Goal: Task Accomplishment & Management: Complete application form

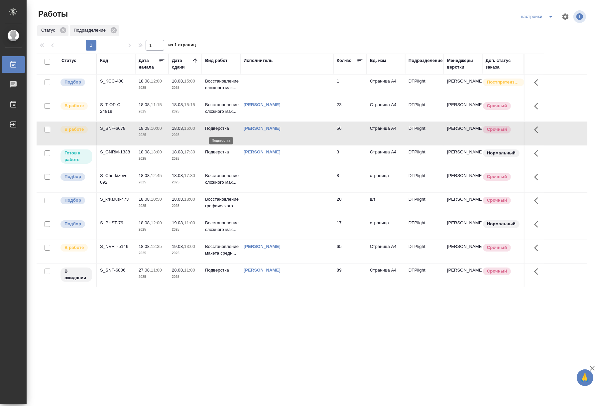
click at [214, 132] on p "Подверстка" at bounding box center [221, 128] width 32 height 7
click at [190, 160] on p "2025" at bounding box center [185, 158] width 27 height 7
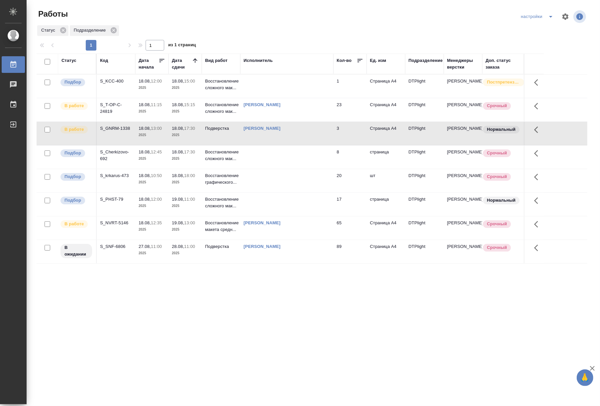
click at [347, 98] on td "23" at bounding box center [350, 85] width 33 height 23
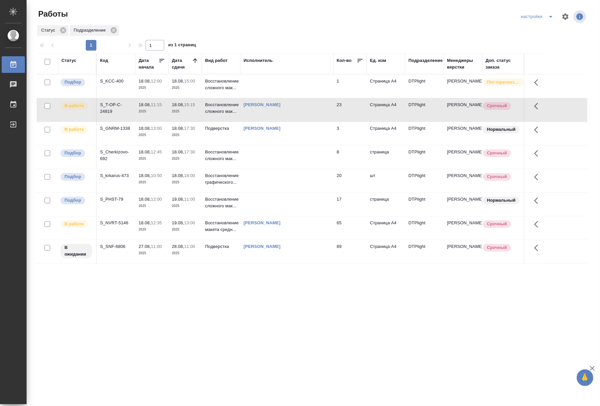
click at [347, 98] on td "23" at bounding box center [350, 85] width 33 height 23
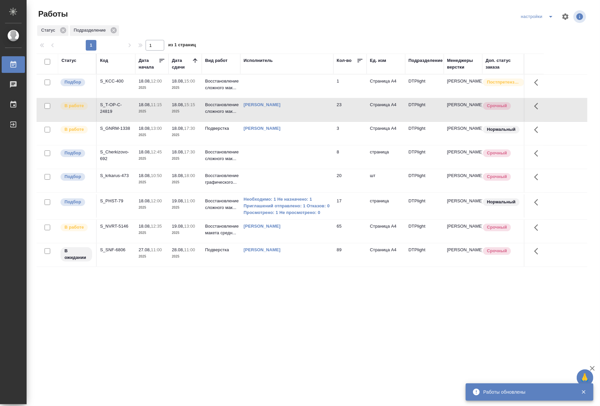
click at [417, 292] on div "Статус Код Дата начала Дата сдачи Вид работ Исполнитель Кол-во Ед. изм Подразде…" at bounding box center [312, 173] width 551 height 239
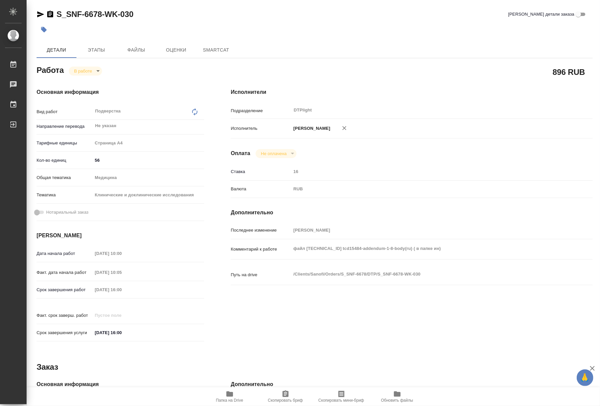
type textarea "x"
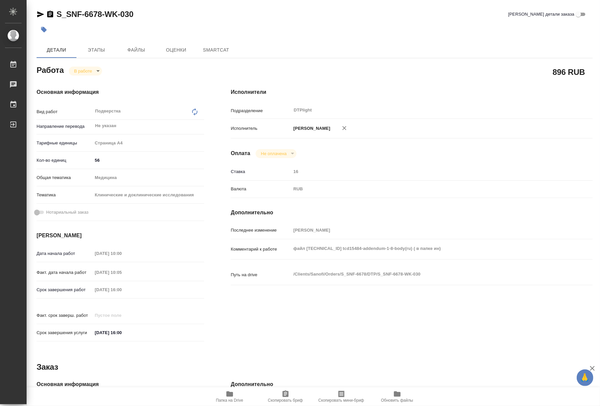
type textarea "x"
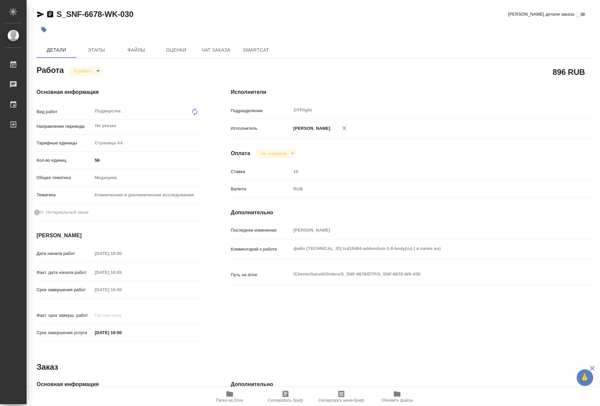
type textarea "x"
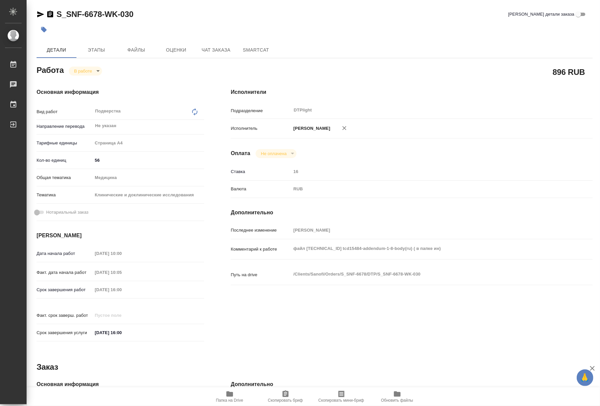
type textarea "x"
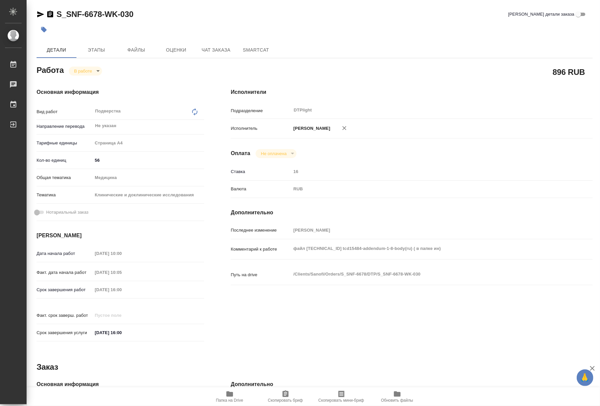
click at [237, 396] on span "Папка на Drive" at bounding box center [230, 396] width 48 height 13
click at [90, 70] on body "🙏 .cls-1 fill:#fff; AWATERA Riianova Anna Работы 0 Чаты График Выйти S_SNF-6678…" at bounding box center [300, 203] width 600 height 406
click at [92, 82] on button "Выполнен" at bounding box center [86, 81] width 24 height 7
type textarea "x"
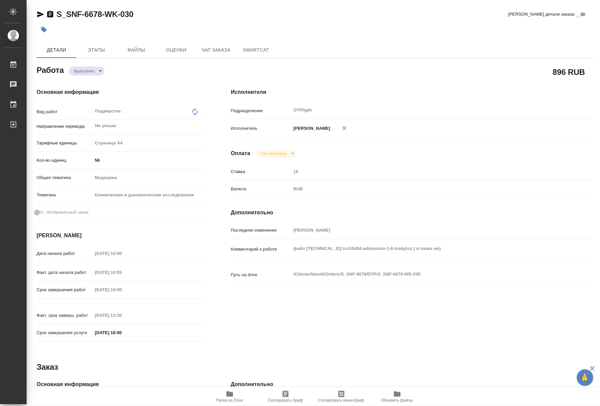
type textarea "x"
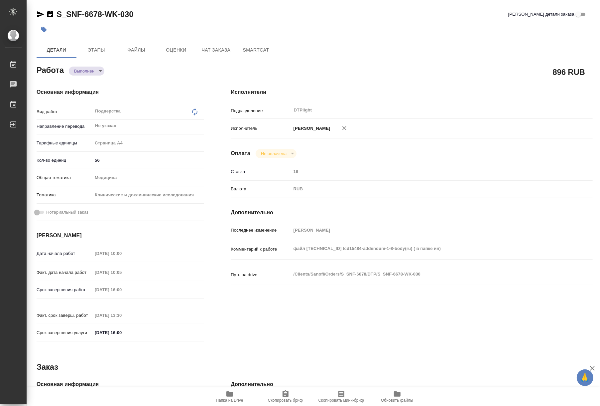
type textarea "x"
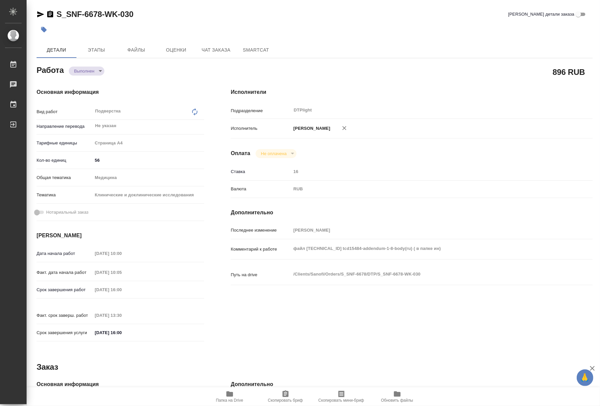
type textarea "x"
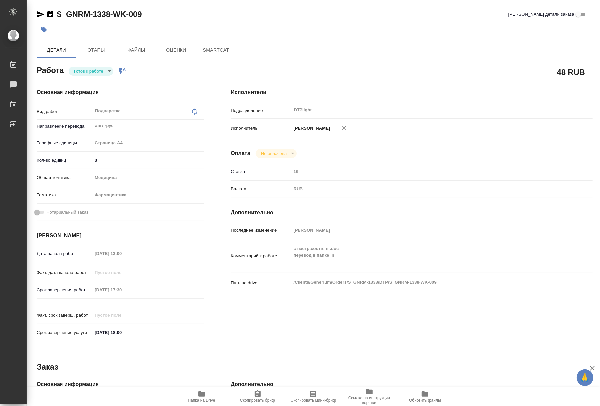
type textarea "x"
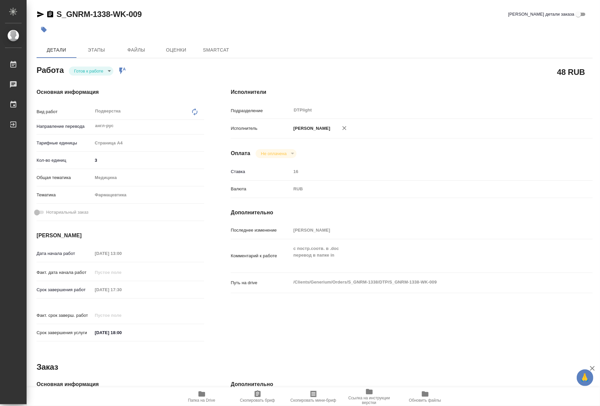
type textarea "x"
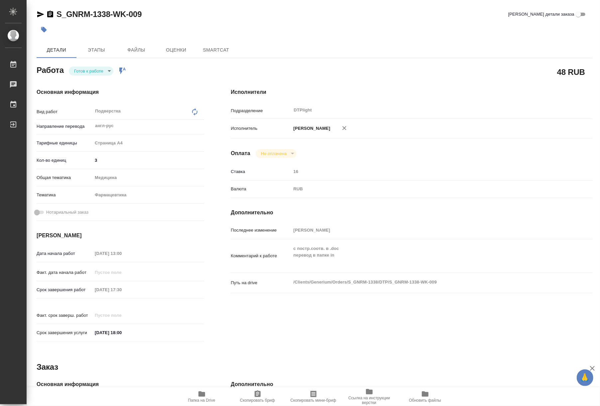
type textarea "x"
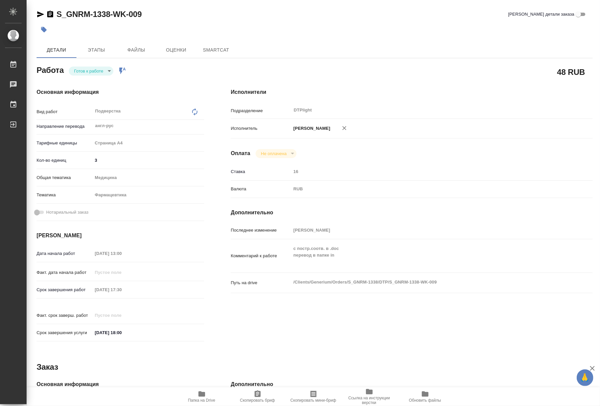
click at [91, 72] on body "🙏 .cls-1 fill:#fff; AWATERA Riianova Anna Работы Чаты График Выйти S_GNRM-1338-…" at bounding box center [300, 203] width 600 height 406
type textarea "x"
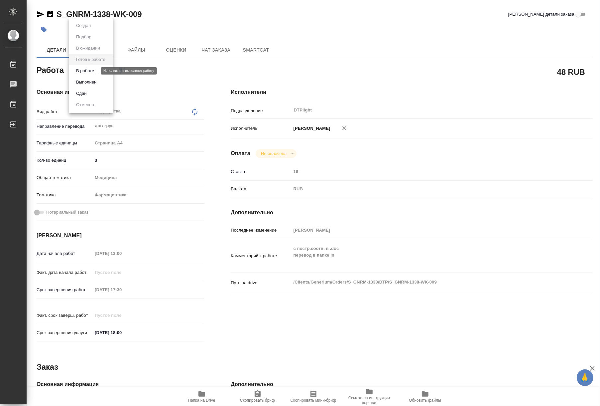
type textarea "x"
click at [92, 72] on button "В работе" at bounding box center [85, 70] width 22 height 7
type textarea "x"
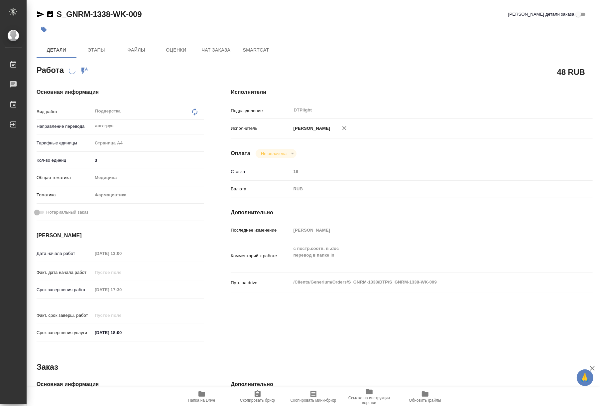
type textarea "x"
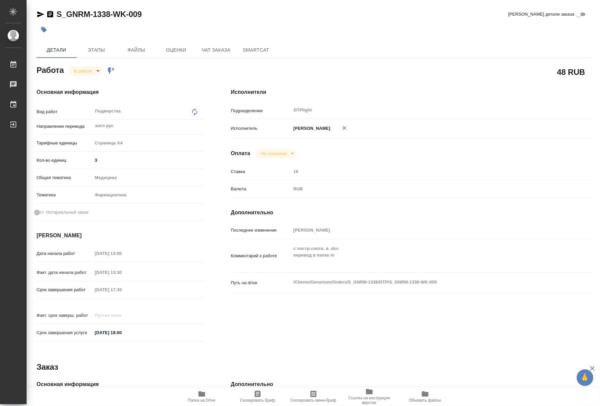
type textarea "x"
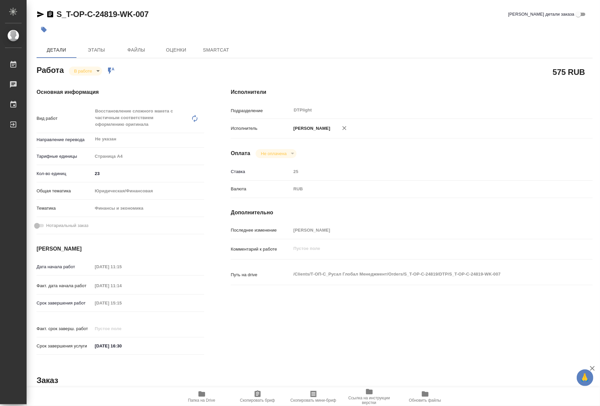
type textarea "x"
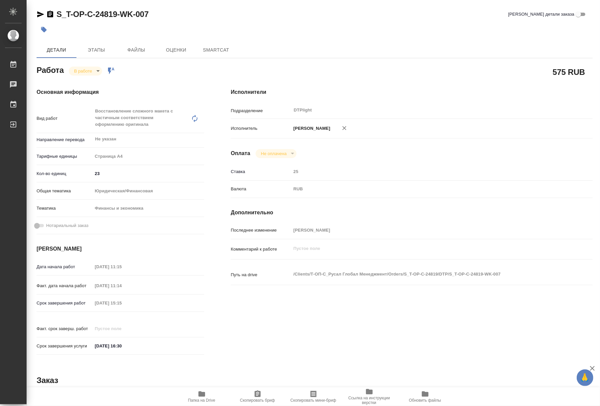
type textarea "x"
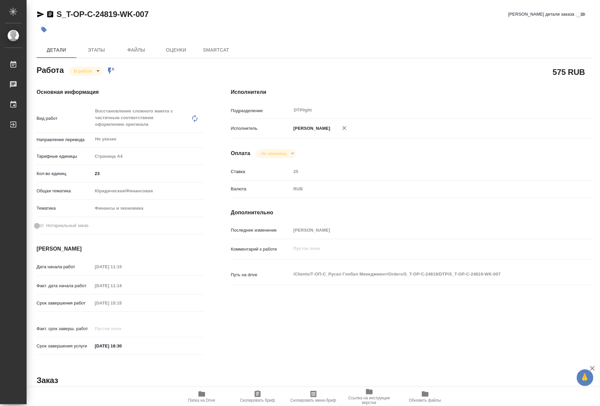
type textarea "x"
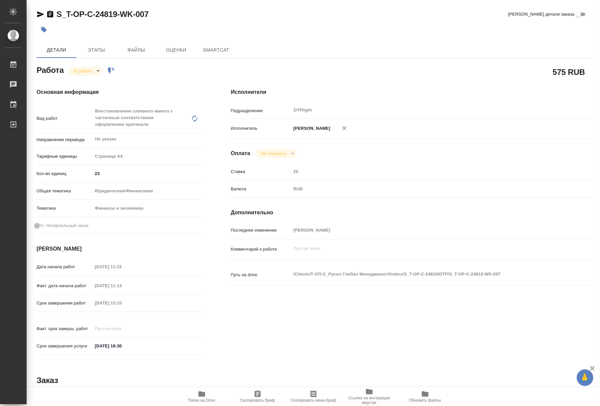
type textarea "x"
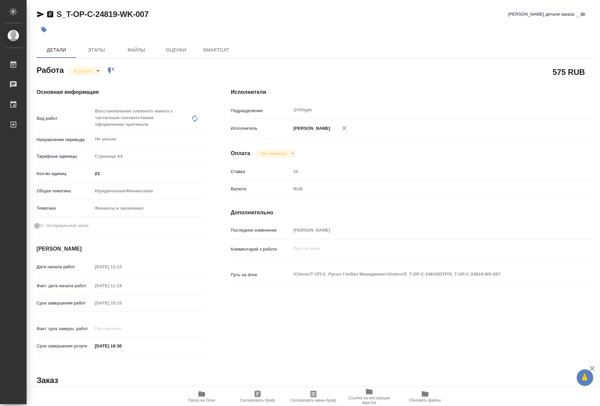
type textarea "x"
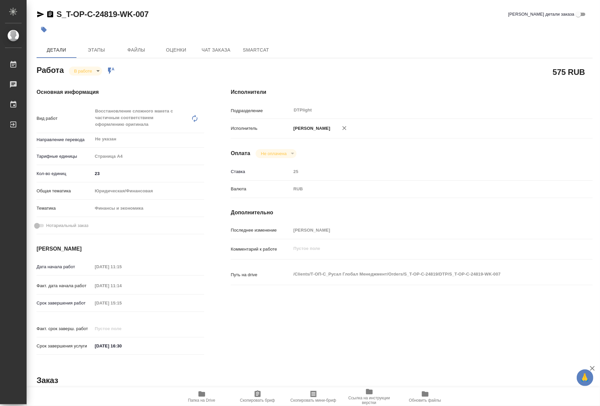
type textarea "x"
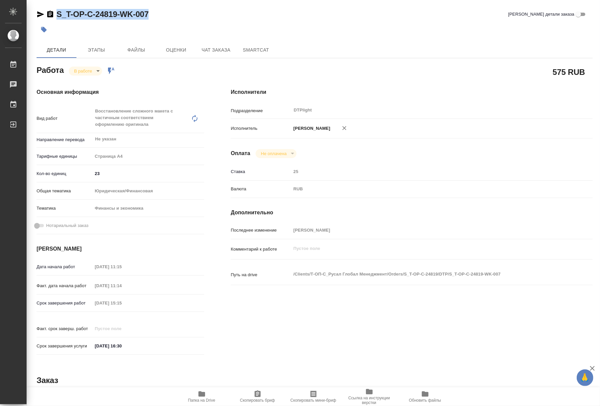
type textarea "x"
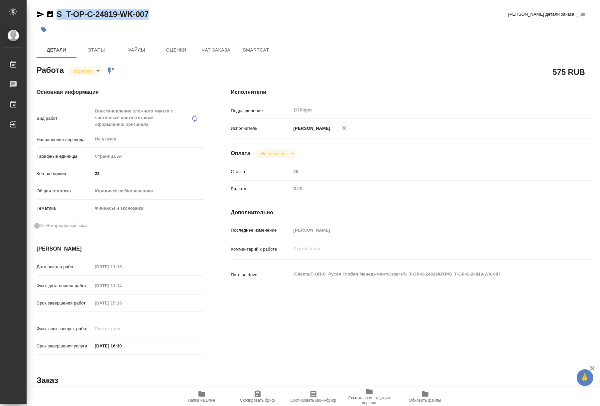
drag, startPoint x: 149, startPoint y: 15, endPoint x: 52, endPoint y: 21, distance: 97.6
click at [52, 21] on div "S_T-OP-C-24819-WK-007 Кратко детали заказа" at bounding box center [315, 15] width 556 height 13
copy link "S_T-OP-C-24819-WK-007"
click at [201, 401] on span "Папка на Drive" at bounding box center [201, 400] width 27 height 5
type textarea "x"
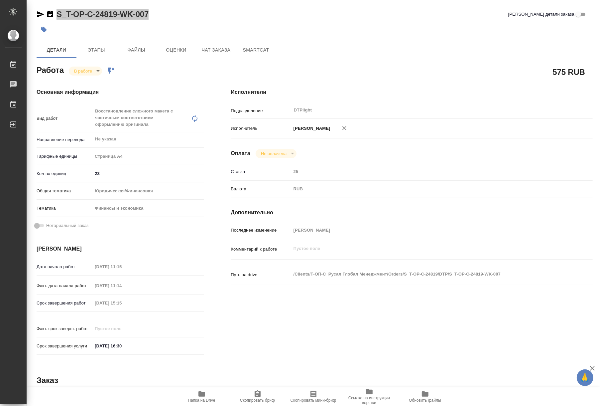
type textarea "x"
